Goal: Complete application form

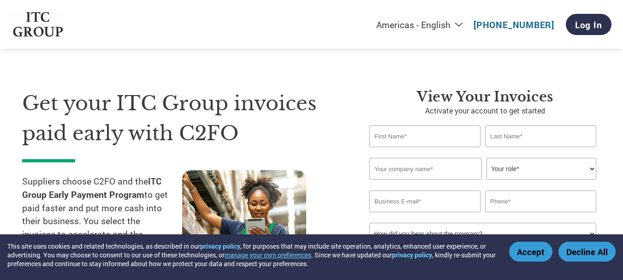
click at [522, 168] on select "Your role* CFO Controller Credit Manager Finance Director Treasurer CEO Preside…" at bounding box center [542, 169] width 110 height 22
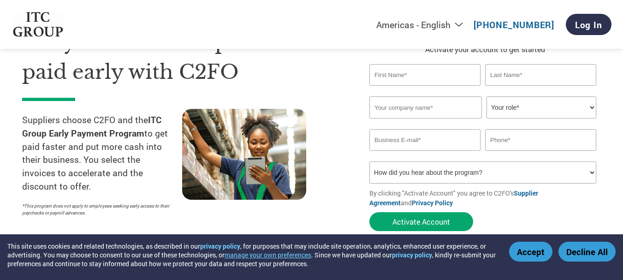
scroll to position [92, 0]
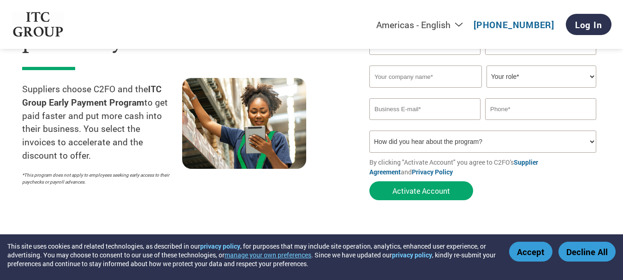
click at [587, 141] on select "How did you hear about the program? Received a letter Email Social Media Online…" at bounding box center [483, 142] width 227 height 22
click at [346, 158] on div "Get your ITC Group invoices paid early with C2FO Suppliers choose C2FO and the …" at bounding box center [189, 100] width 334 height 209
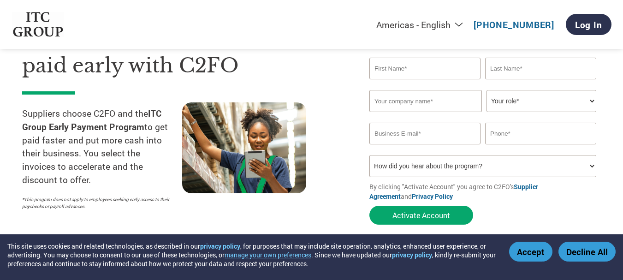
scroll to position [0, 0]
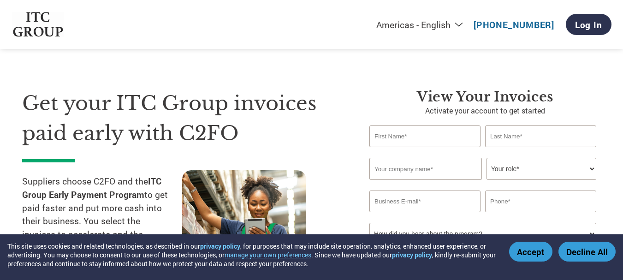
click at [560, 165] on select "Your role* CFO Controller Credit Manager Finance Director Treasurer CEO Preside…" at bounding box center [542, 169] width 110 height 22
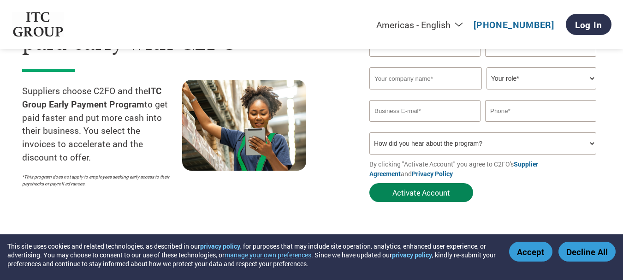
scroll to position [92, 0]
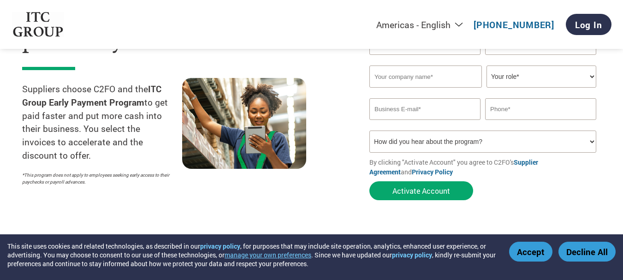
click at [549, 141] on select "How did you hear about the program? Received a letter Email Social Media Online…" at bounding box center [483, 142] width 227 height 22
click at [330, 184] on div at bounding box center [262, 134] width 160 height 112
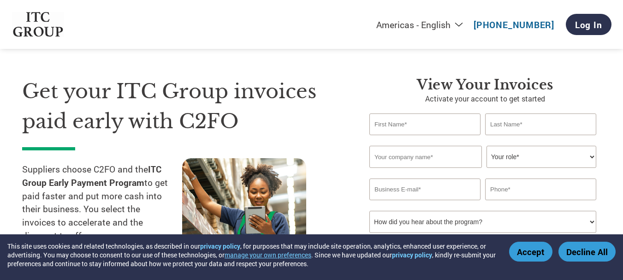
scroll to position [0, 0]
